Goal: Transaction & Acquisition: Purchase product/service

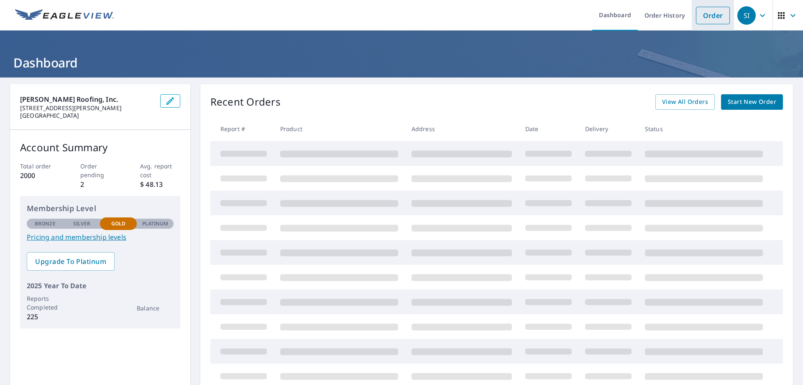
click at [713, 15] on link "Order" at bounding box center [713, 16] width 34 height 18
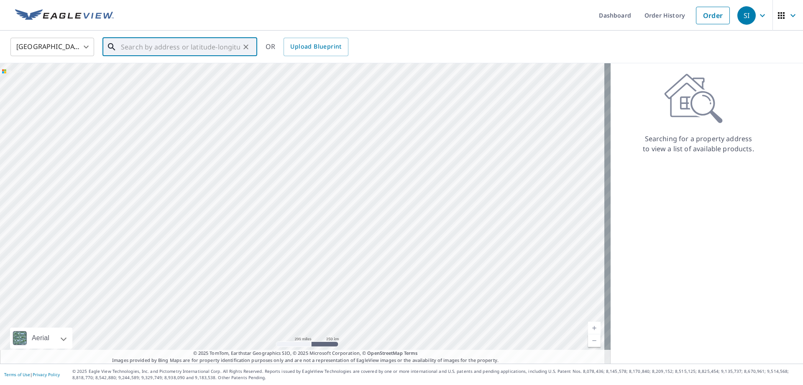
click at [135, 49] on input "text" at bounding box center [180, 46] width 119 height 23
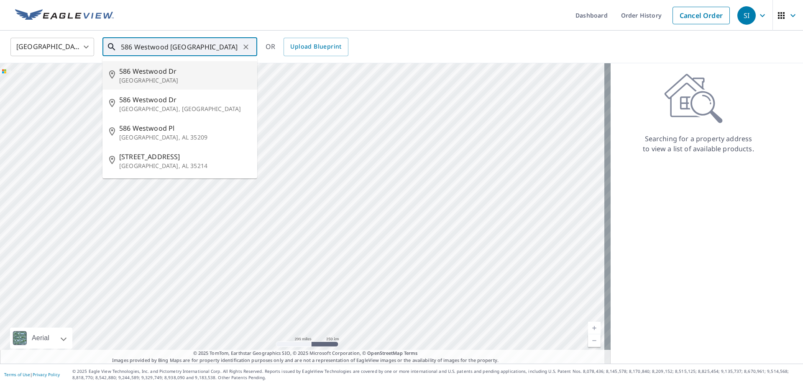
click at [140, 77] on p "[GEOGRAPHIC_DATA]" at bounding box center [184, 80] width 131 height 8
type input "[STREET_ADDRESS][PERSON_NAME]"
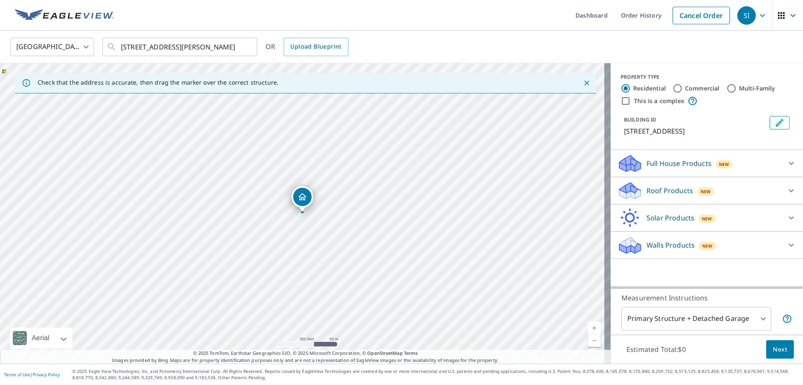
click at [647, 189] on p "Roof Products" at bounding box center [670, 190] width 46 height 10
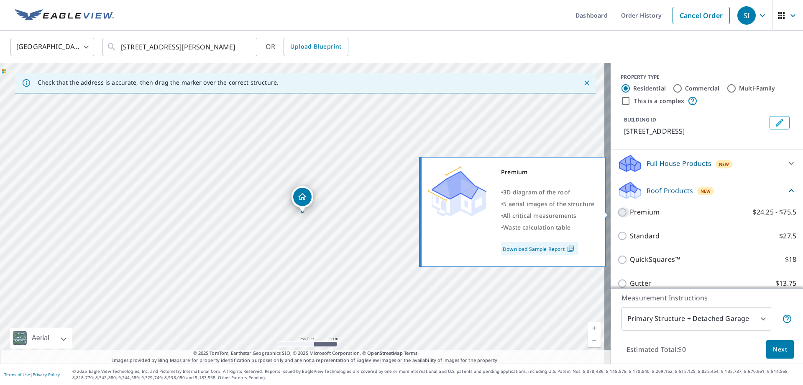
click at [618, 213] on input "Premium $24.25 - $75.5" at bounding box center [624, 212] width 13 height 10
checkbox input "true"
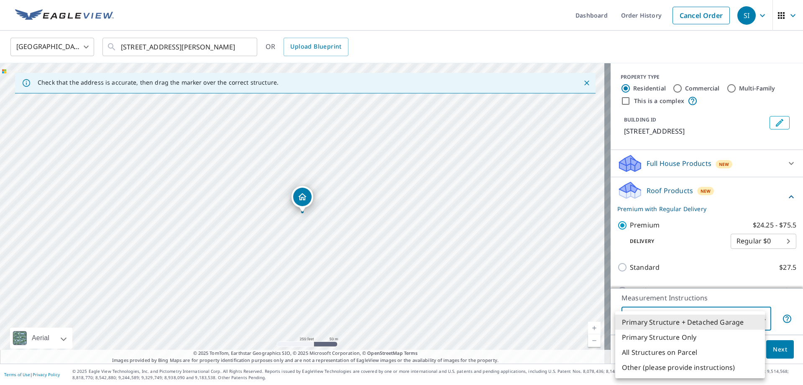
click at [661, 323] on body "SI SI Dashboard Order History Cancel Order SI United States [GEOGRAPHIC_DATA] ​…" at bounding box center [401, 192] width 803 height 385
click at [649, 339] on li "Primary Structure Only" at bounding box center [690, 336] width 150 height 15
type input "2"
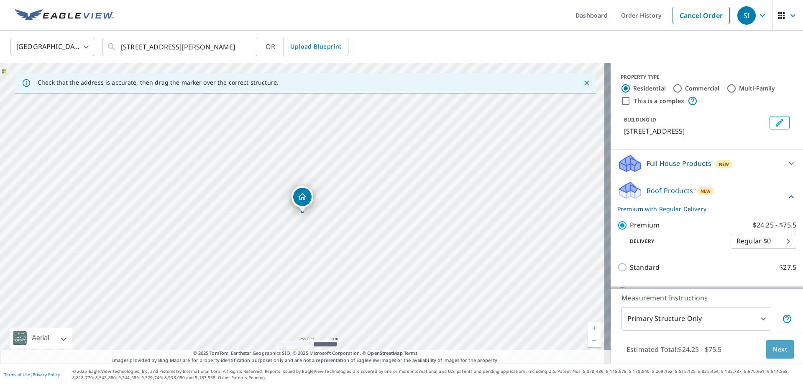
click at [774, 353] on span "Next" at bounding box center [780, 349] width 14 height 10
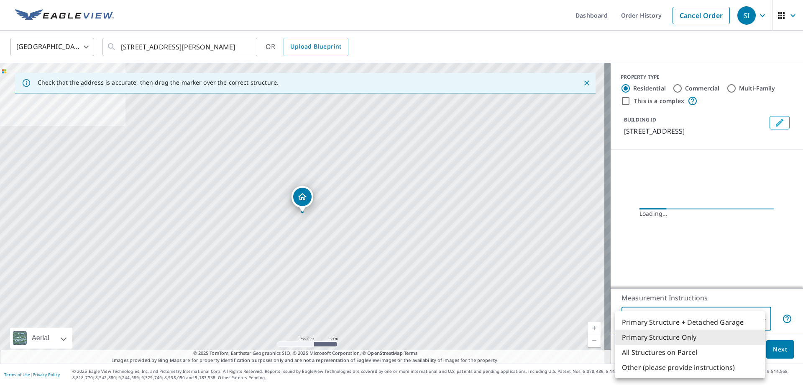
click at [727, 323] on body "SI SI Dashboard Order History Cancel Order SI United States [GEOGRAPHIC_DATA] ​…" at bounding box center [401, 192] width 803 height 385
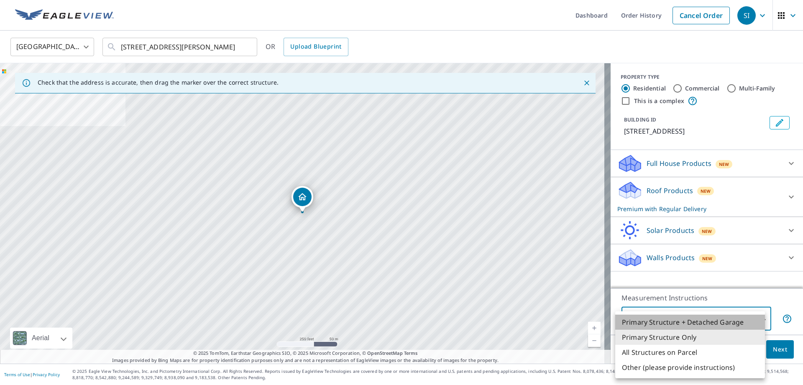
click at [702, 324] on li "Primary Structure + Detached Garage" at bounding box center [690, 321] width 150 height 15
type input "1"
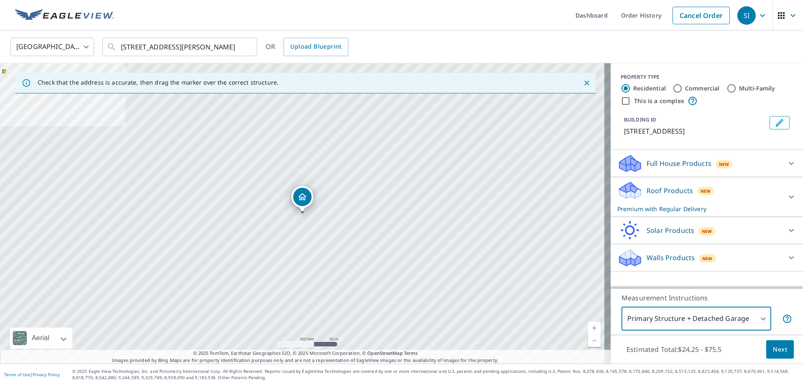
click at [778, 352] on span "Next" at bounding box center [780, 349] width 14 height 10
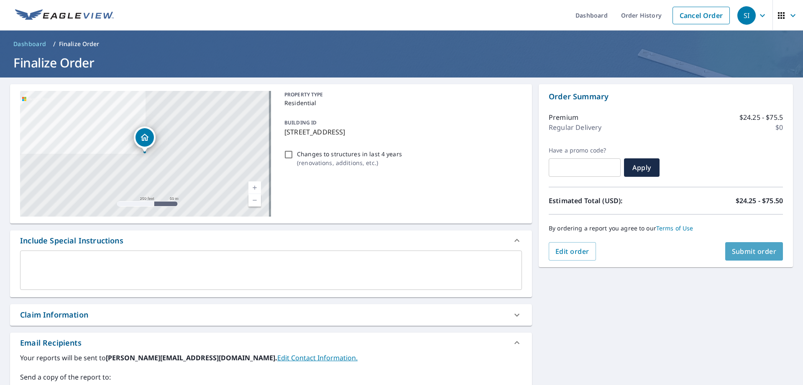
click at [735, 252] on span "Submit order" at bounding box center [754, 250] width 45 height 9
